Goal: Navigation & Orientation: Find specific page/section

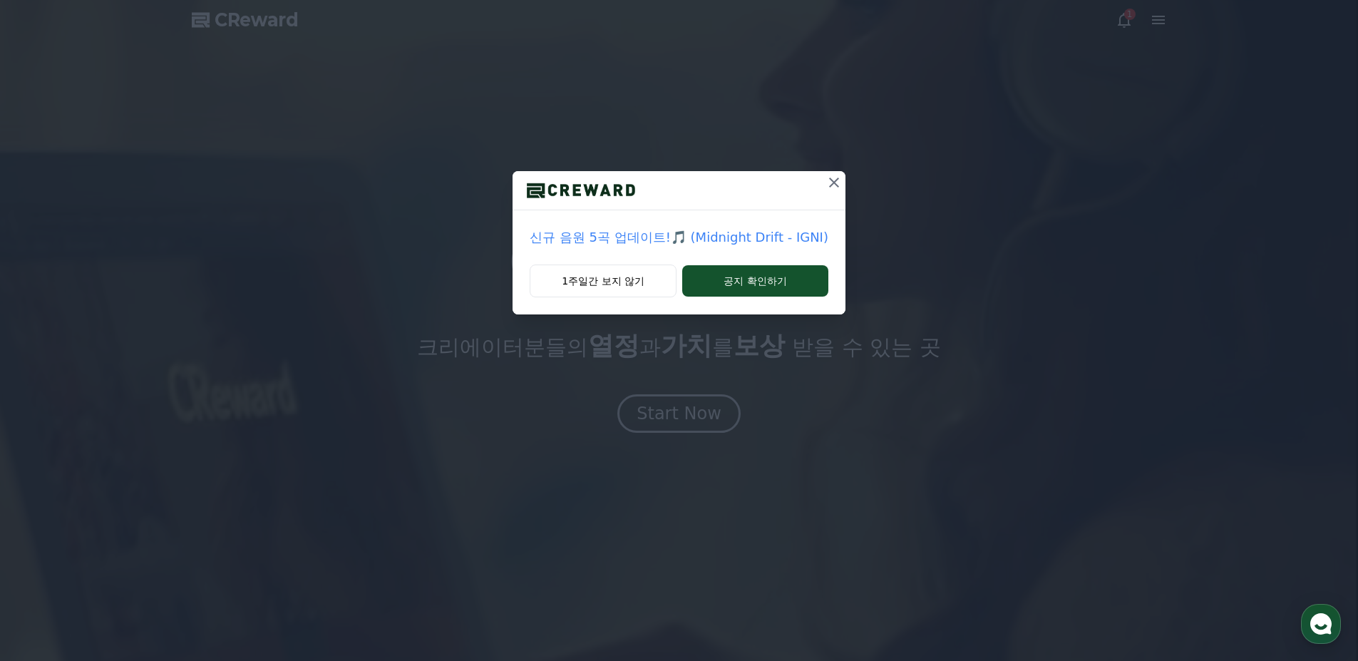
click at [834, 177] on icon at bounding box center [833, 182] width 17 height 17
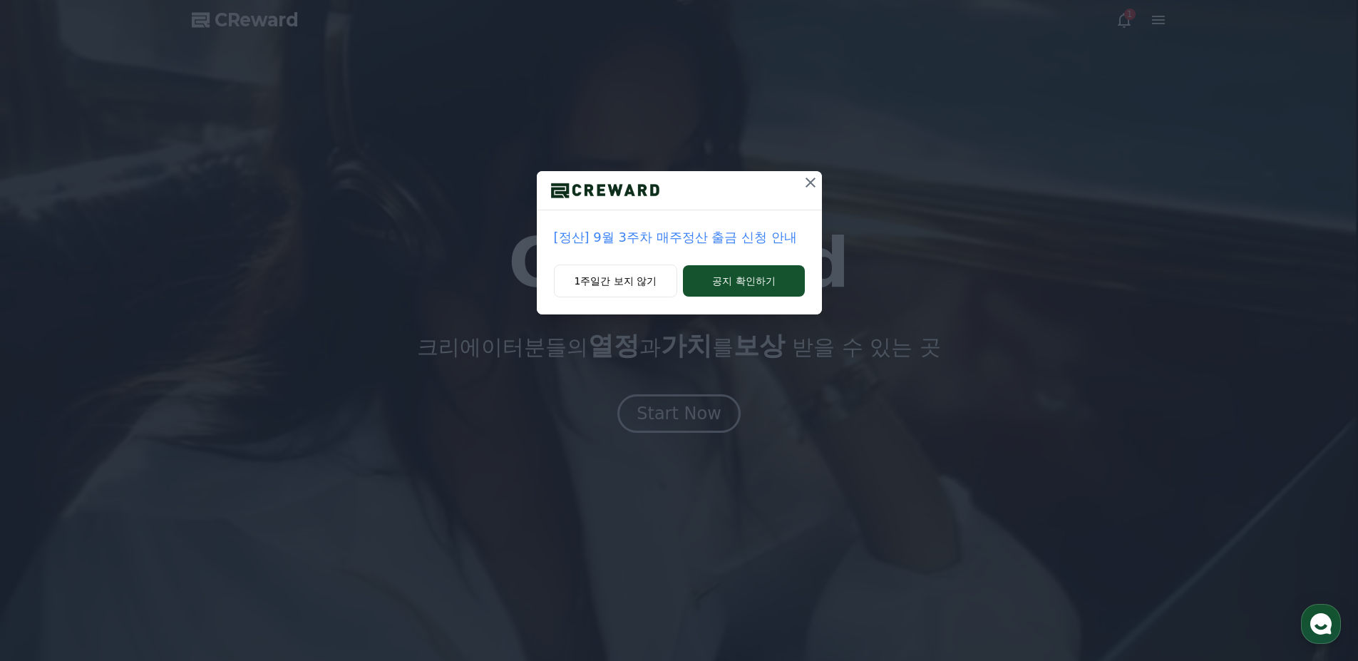
click at [812, 180] on icon at bounding box center [810, 182] width 10 height 10
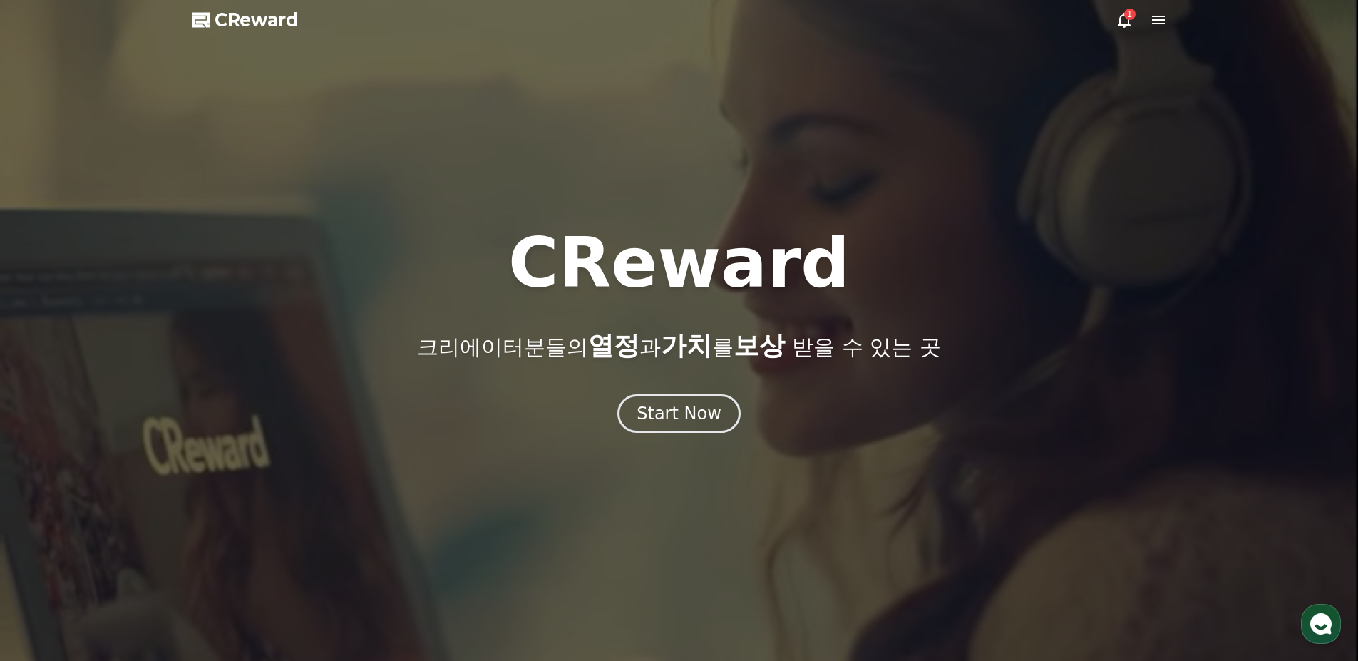
click at [1112, 11] on div at bounding box center [679, 330] width 1358 height 661
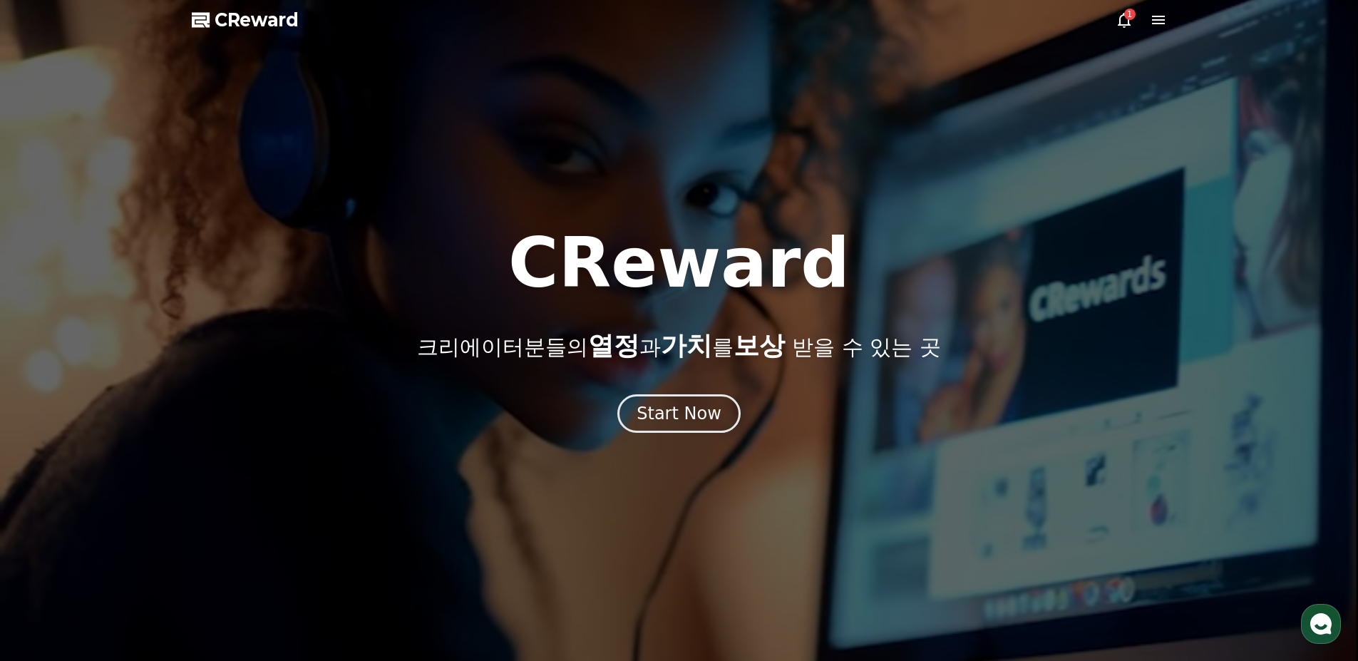
click at [1119, 14] on icon at bounding box center [1123, 19] width 17 height 17
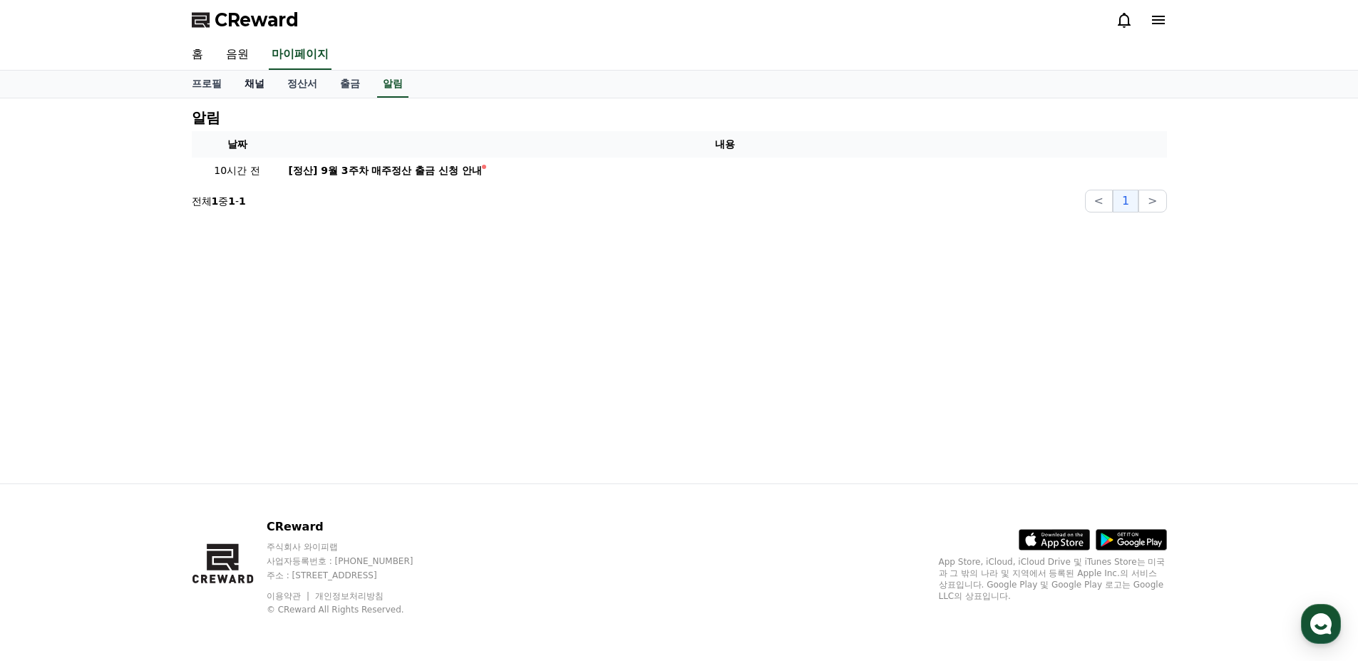
click at [264, 84] on link "채널" at bounding box center [254, 84] width 43 height 27
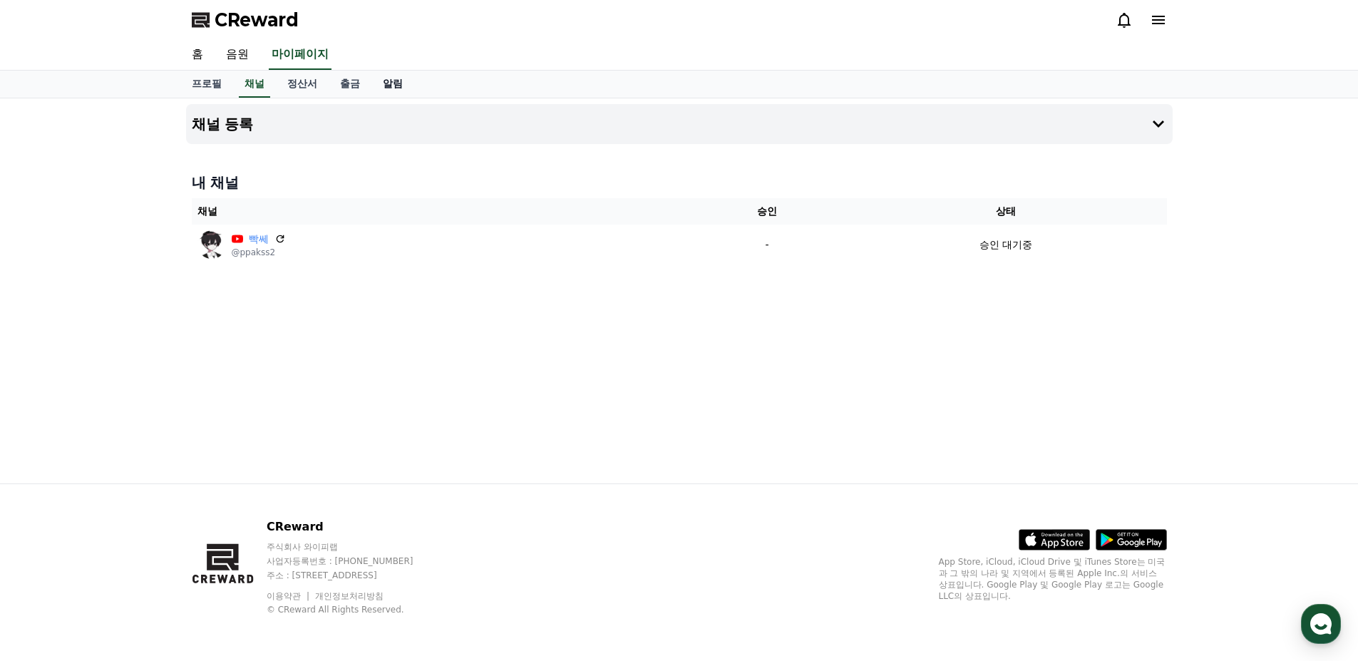
click at [386, 88] on link "알림" at bounding box center [392, 84] width 43 height 27
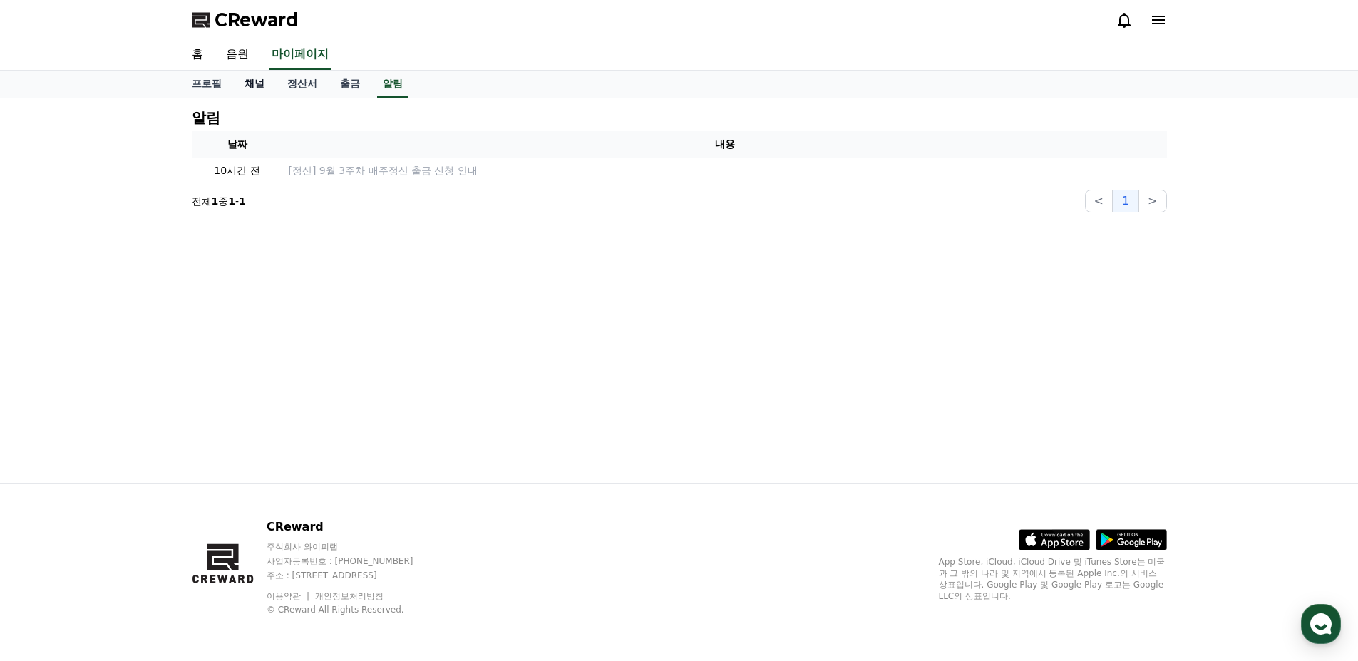
click at [259, 90] on link "채널" at bounding box center [254, 84] width 43 height 27
